Goal: Check status: Check status

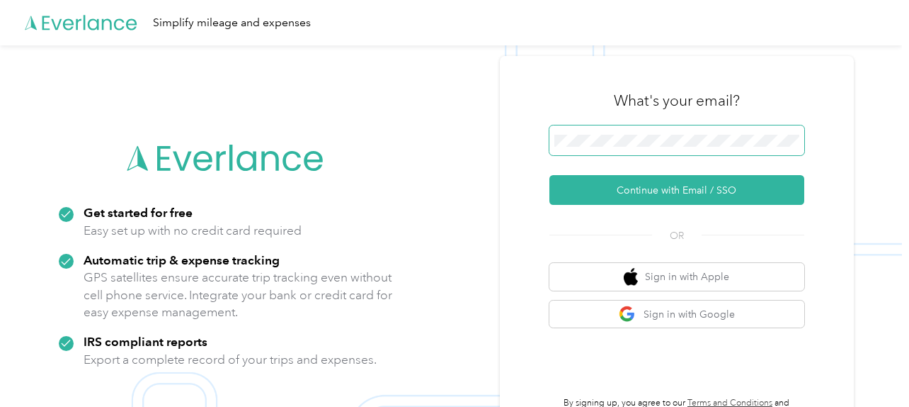
click at [667, 130] on span at bounding box center [677, 140] width 255 height 30
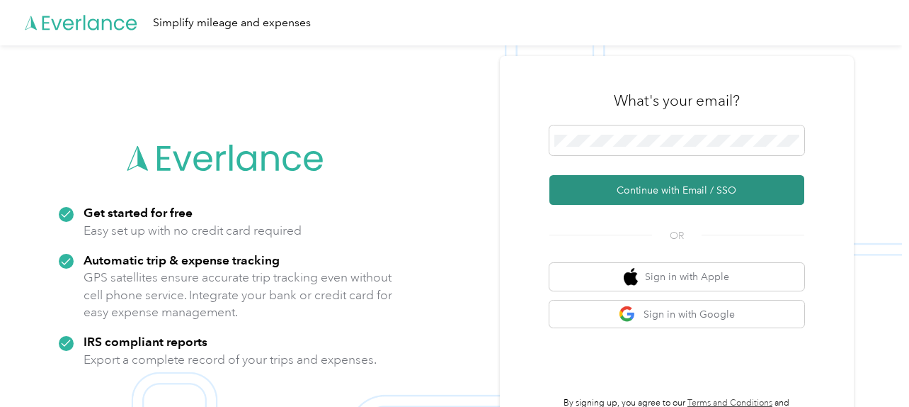
click at [593, 189] on button "Continue with Email / SSO" at bounding box center [677, 190] width 255 height 30
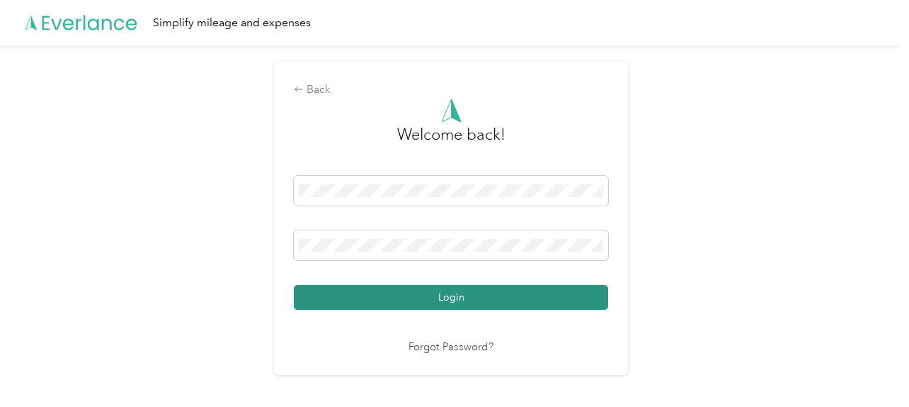
click at [438, 297] on button "Login" at bounding box center [451, 297] width 314 height 25
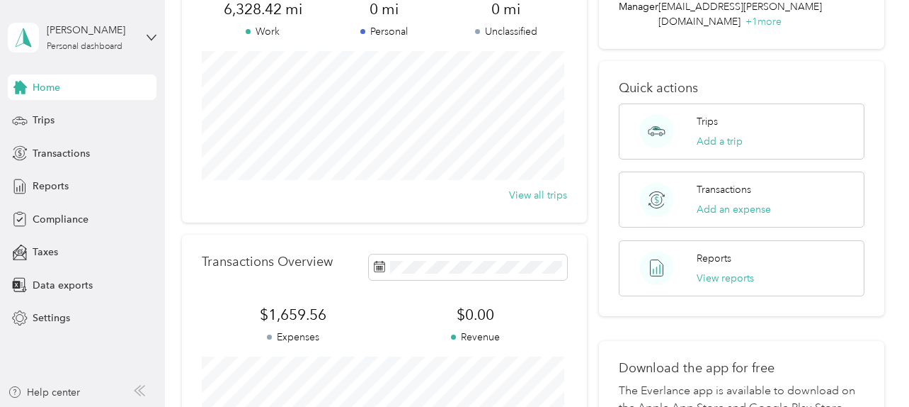
scroll to position [138, 0]
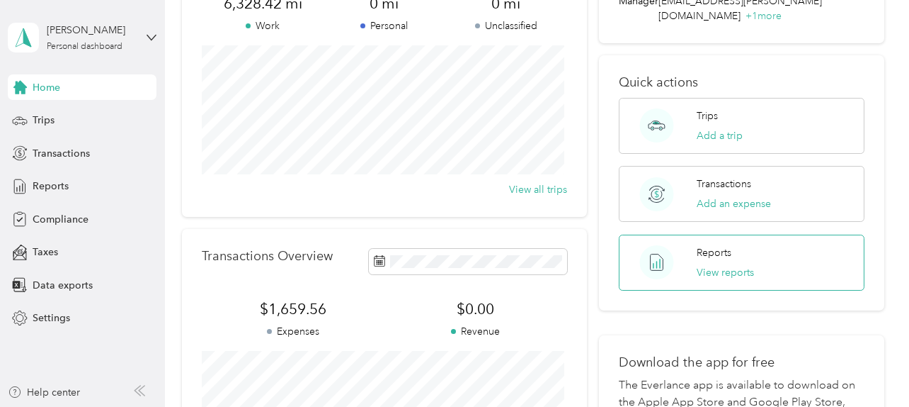
click at [691, 245] on div "Reports View reports" at bounding box center [742, 262] width 246 height 56
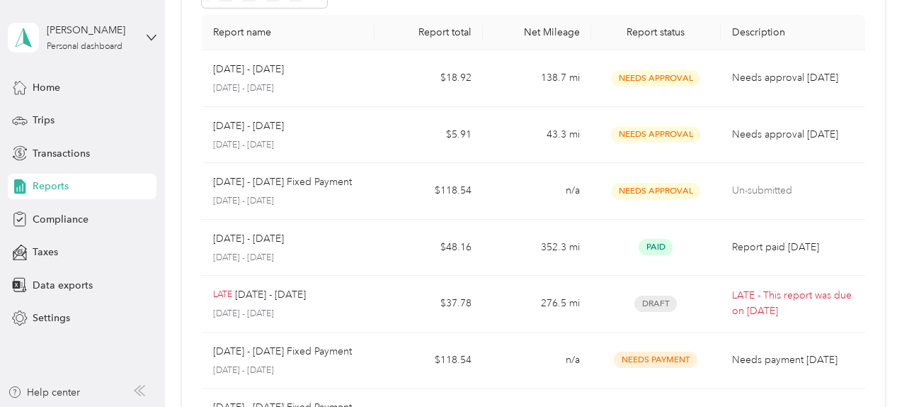
scroll to position [101, 0]
